Goal: Task Accomplishment & Management: Manage account settings

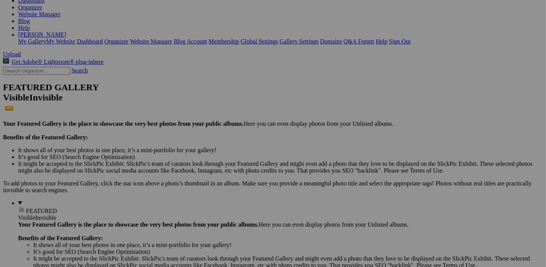
scroll to position [129, 0]
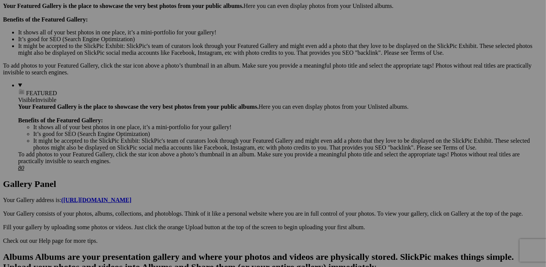
scroll to position [264, 0]
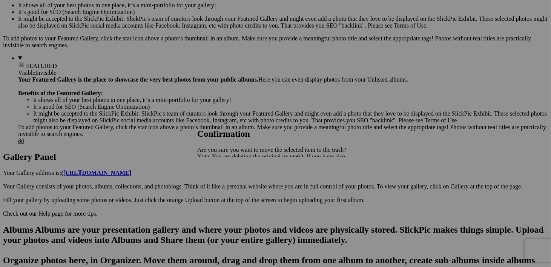
click at [223, 183] on span "Yes" at bounding box center [218, 183] width 9 height 6
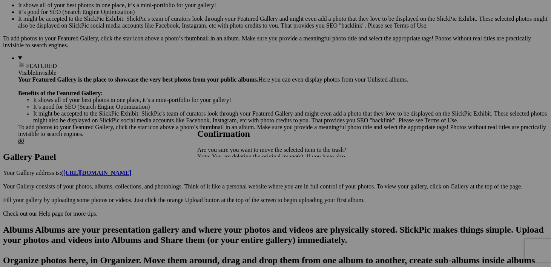
click at [223, 182] on span "Yes" at bounding box center [218, 183] width 9 height 6
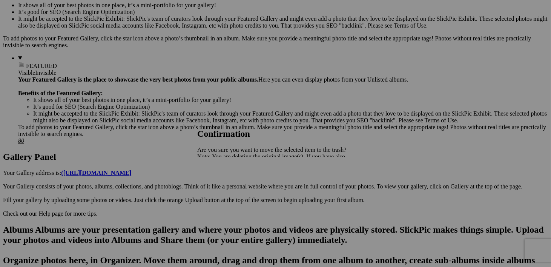
click at [223, 183] on span "Yes" at bounding box center [218, 183] width 9 height 6
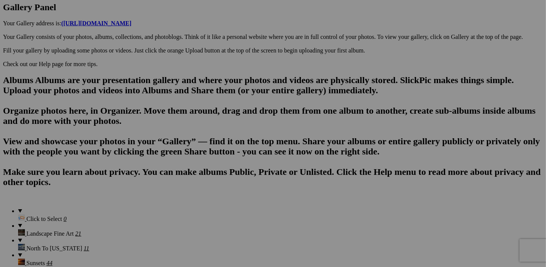
scroll to position [415, 0]
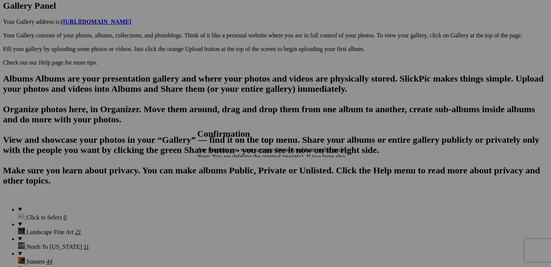
click at [223, 181] on span "Yes" at bounding box center [218, 183] width 9 height 6
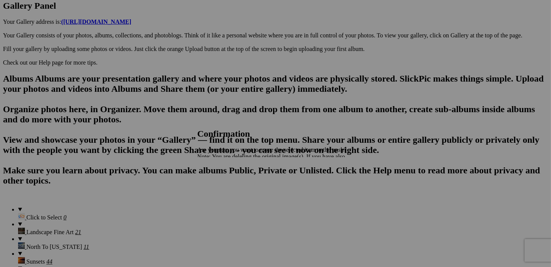
click at [223, 184] on span "Yes" at bounding box center [218, 183] width 9 height 6
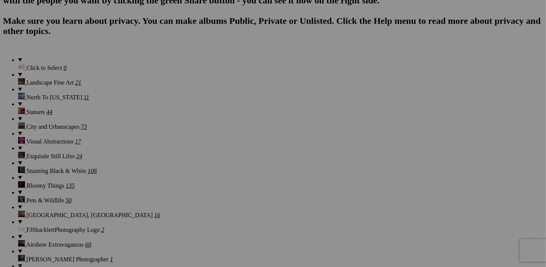
scroll to position [566, 0]
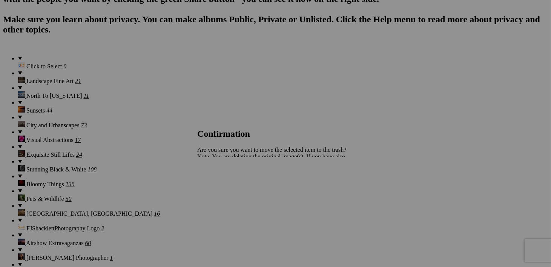
click at [223, 181] on span "Yes" at bounding box center [218, 183] width 9 height 6
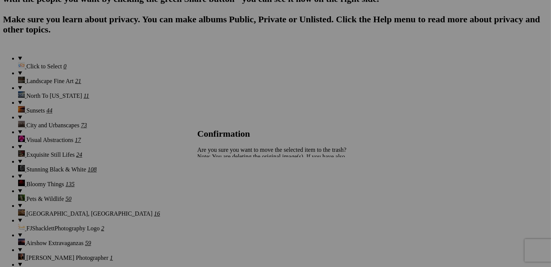
click at [223, 182] on span "Yes" at bounding box center [218, 183] width 9 height 6
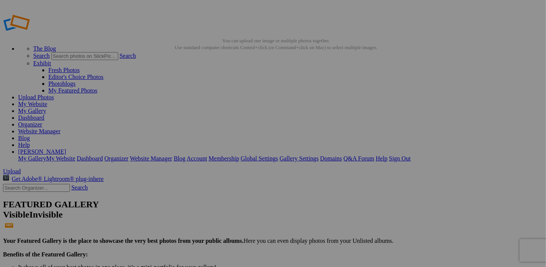
scroll to position [0, 0]
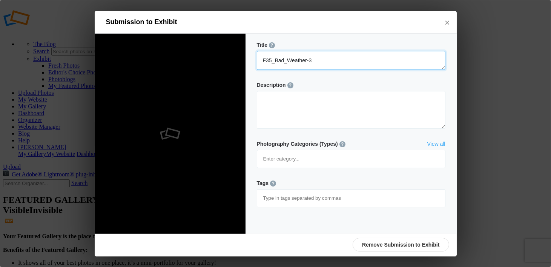
drag, startPoint x: 321, startPoint y: 62, endPoint x: 256, endPoint y: 61, distance: 65.3
click at [256, 61] on div "Title ? Photo title is one of the highest used Search Engine ranking criteria a…" at bounding box center [351, 134] width 211 height 200
type textarea "F35 Joint Strike Fighter Soaring Through Bad Weather"
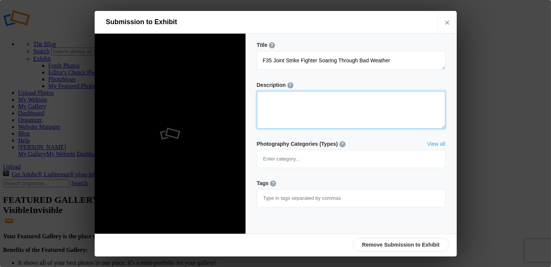
click at [307, 105] on textarea at bounding box center [351, 110] width 189 height 38
click at [391, 102] on textarea at bounding box center [351, 110] width 189 height 38
click at [333, 100] on textarea at bounding box center [351, 110] width 189 height 38
type textarea "An F35 Joint Strike Fighter is climbing through the overcast, with light rays s…"
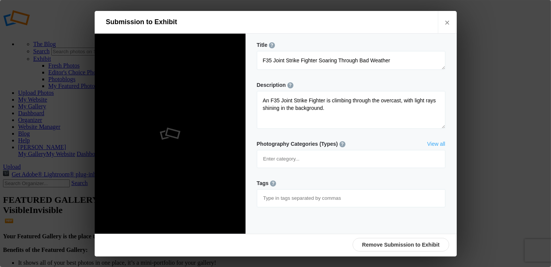
click at [306, 191] on input at bounding box center [351, 198] width 180 height 14
type input "#fighterjet"
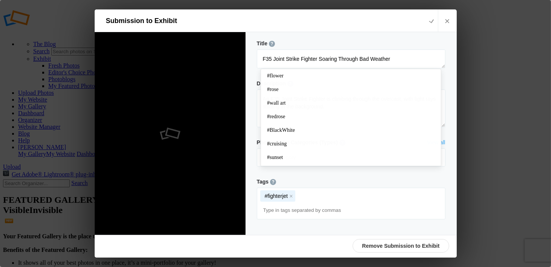
type input "@"
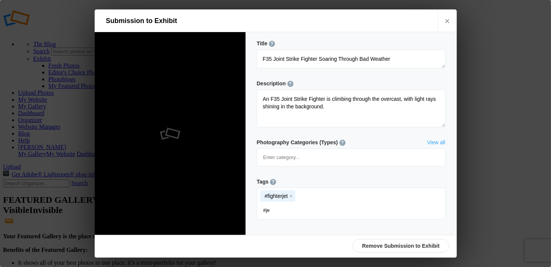
type input "#jet"
type input "#clouds"
type input "#airshow"
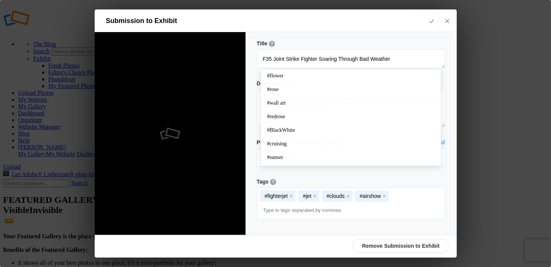
click at [318, 198] on div "Title ? Photo title is one of the highest used Search Engine ranking criteria a…" at bounding box center [351, 133] width 211 height 203
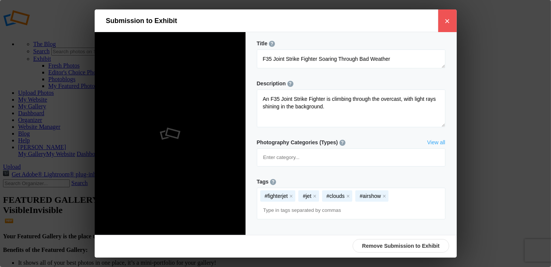
click at [449, 23] on link "×" at bounding box center [447, 20] width 19 height 23
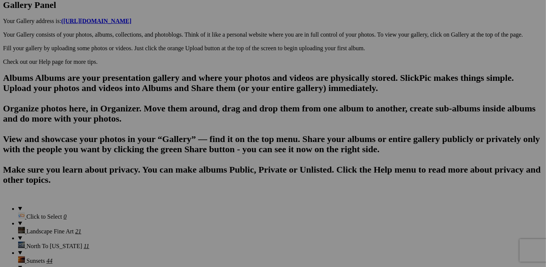
scroll to position [415, 0]
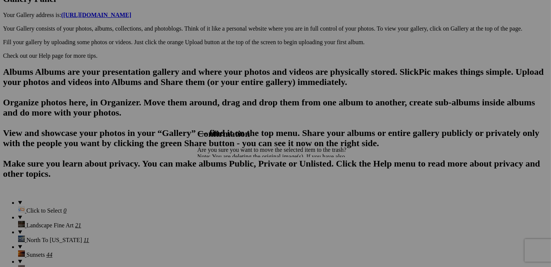
click at [223, 184] on span "Yes" at bounding box center [218, 183] width 9 height 6
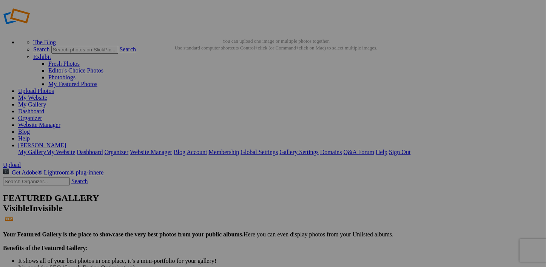
scroll to position [0, 0]
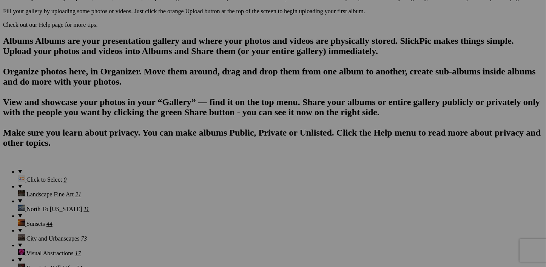
scroll to position [490, 0]
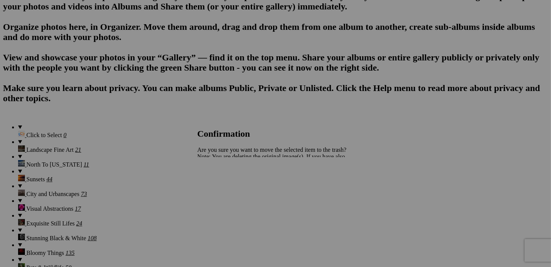
click at [223, 183] on span "Yes" at bounding box center [218, 183] width 9 height 6
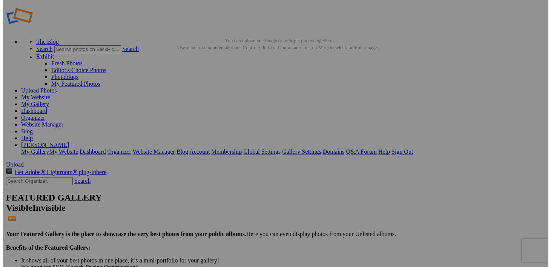
scroll to position [0, 0]
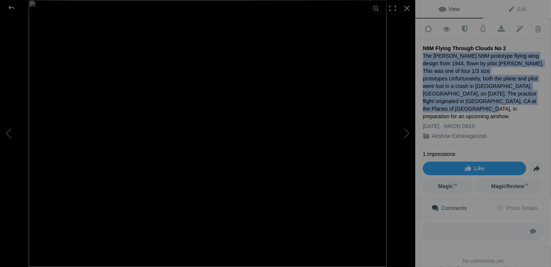
drag, startPoint x: 479, startPoint y: 98, endPoint x: 420, endPoint y: 55, distance: 73.3
click at [420, 55] on div "Add to Quick Collection Remove from Quick Collection Hide from Public View Unhi…" at bounding box center [483, 157] width 136 height 278
copy div "The Northrup N9M prototype flying wing design from 1944, flown by pilot David V…"
click at [513, 100] on div "The Northrup N9M prototype flying wing design from 1944, flown by pilot David V…" at bounding box center [483, 86] width 121 height 68
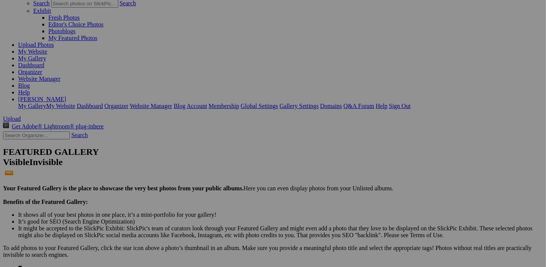
scroll to position [54, 0]
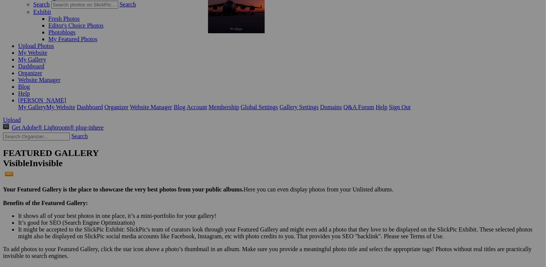
drag, startPoint x: 214, startPoint y: 237, endPoint x: 317, endPoint y: -11, distance: 269.1
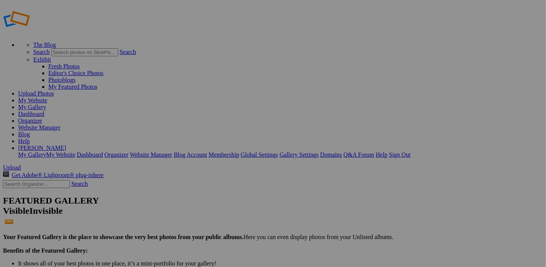
scroll to position [0, 0]
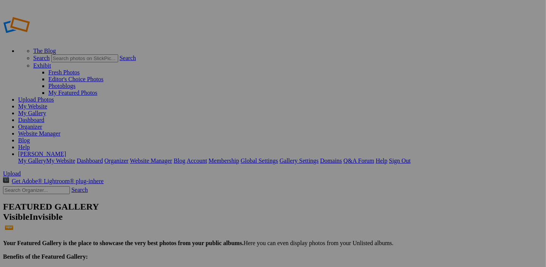
click at [410, 157] on link "Sign Out" at bounding box center [400, 160] width 22 height 6
